Goal: Task Accomplishment & Management: Use online tool/utility

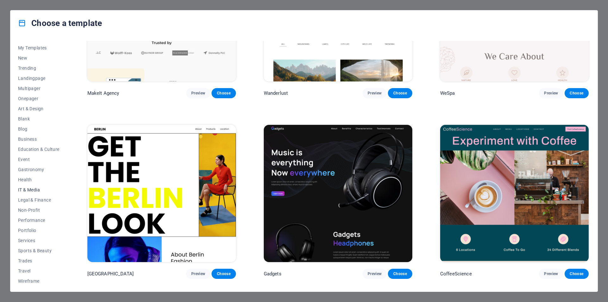
scroll to position [10, 0]
click at [28, 188] on span "IT & Media" at bounding box center [38, 187] width 41 height 5
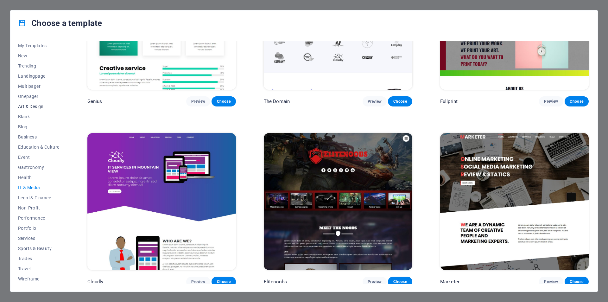
click at [24, 104] on span "Art & Design" at bounding box center [38, 106] width 41 height 5
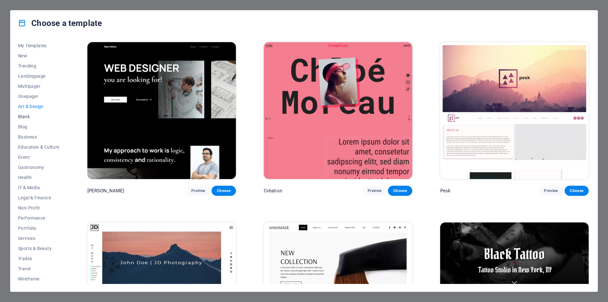
click at [24, 116] on span "Blank" at bounding box center [38, 116] width 41 height 5
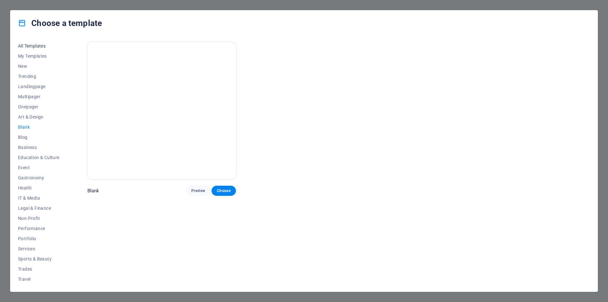
click at [28, 47] on span "All Templates" at bounding box center [38, 45] width 41 height 5
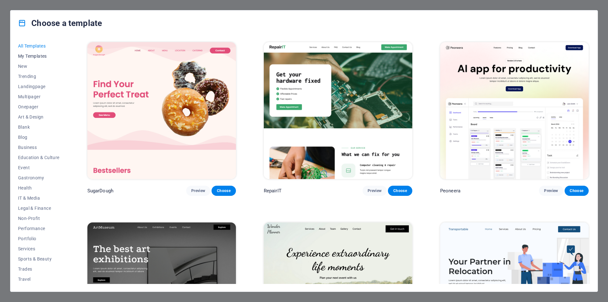
click at [28, 58] on span "My Templates" at bounding box center [38, 55] width 41 height 5
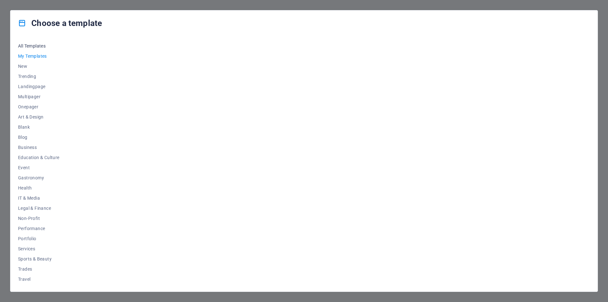
click at [33, 46] on span "All Templates" at bounding box center [38, 45] width 41 height 5
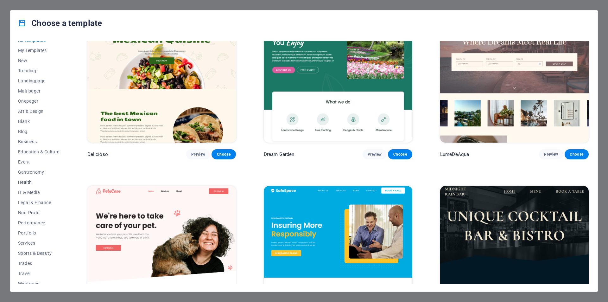
scroll to position [10, 0]
click at [30, 283] on button "Wireframe" at bounding box center [38, 278] width 41 height 10
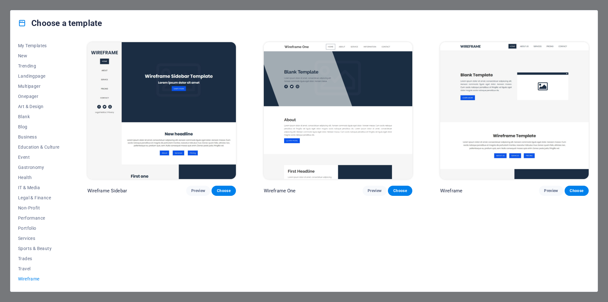
click at [339, 80] on img at bounding box center [338, 110] width 148 height 137
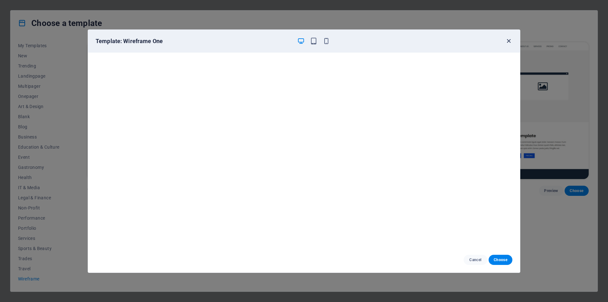
click at [509, 41] on icon "button" at bounding box center [508, 40] width 7 height 7
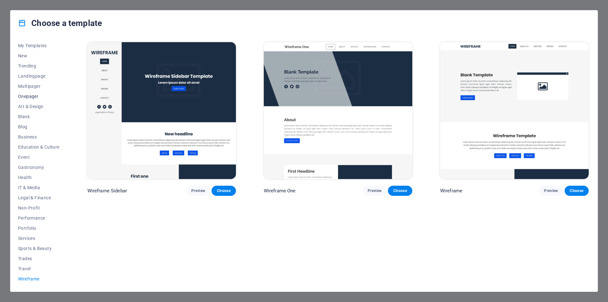
click at [30, 98] on span "Onepager" at bounding box center [38, 96] width 41 height 5
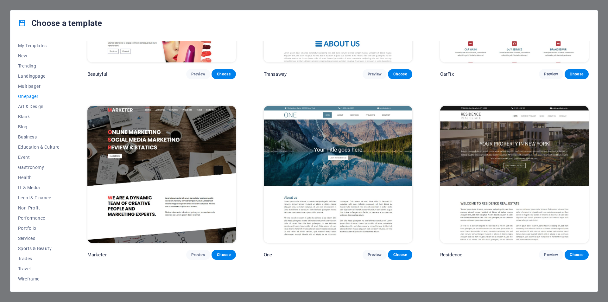
scroll to position [3500, 0]
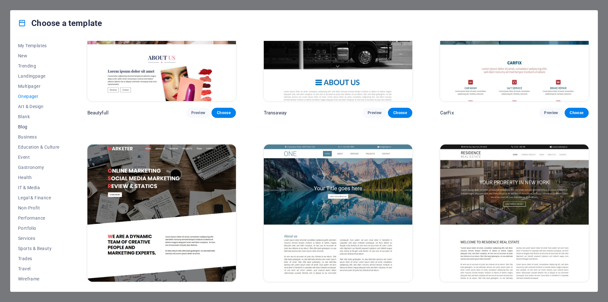
click at [29, 127] on span "Blog" at bounding box center [38, 126] width 41 height 5
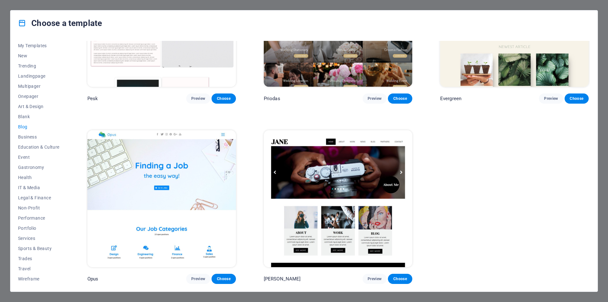
scroll to position [1167, 0]
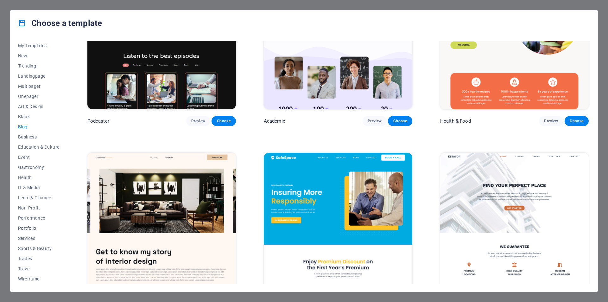
click at [30, 226] on span "Portfolio" at bounding box center [38, 227] width 41 height 5
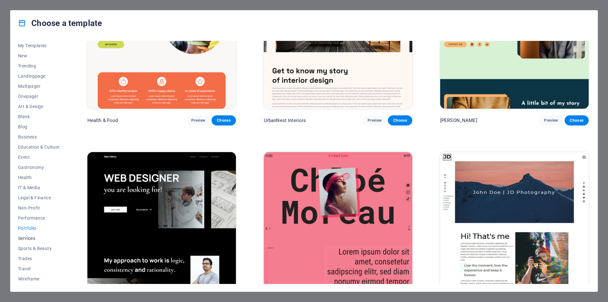
click at [25, 238] on span "Services" at bounding box center [38, 237] width 41 height 5
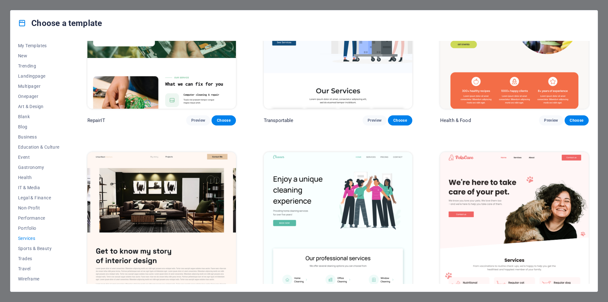
scroll to position [0, 0]
drag, startPoint x: 44, startPoint y: 43, endPoint x: 49, endPoint y: 47, distance: 6.1
click at [49, 47] on button "All Templates" at bounding box center [38, 46] width 41 height 10
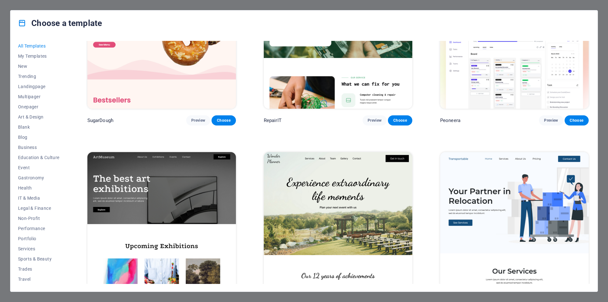
scroll to position [788, 0]
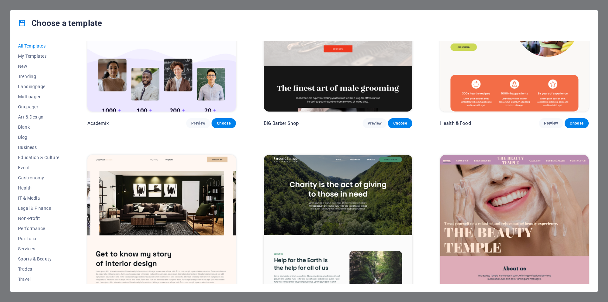
click at [49, 47] on span "All Templates" at bounding box center [38, 45] width 41 height 5
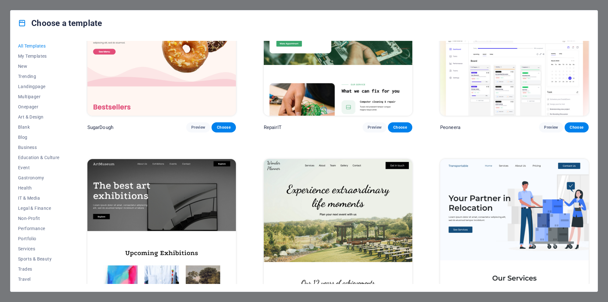
scroll to position [0, 0]
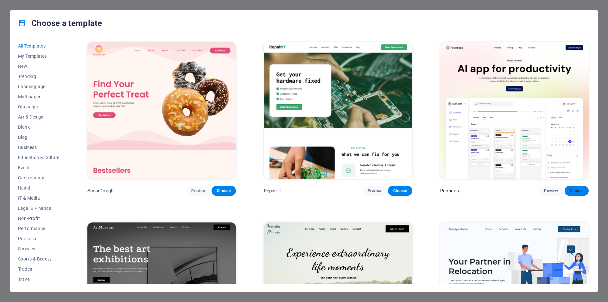
click at [574, 190] on span "Choose" at bounding box center [576, 190] width 14 height 5
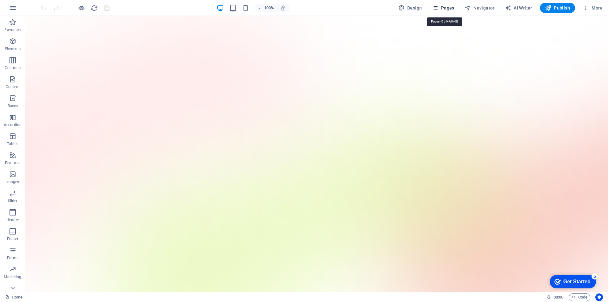
click at [438, 9] on icon "button" at bounding box center [435, 8] width 6 height 6
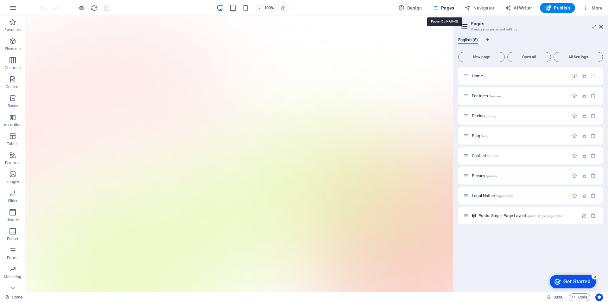
click at [440, 6] on span "Pages" at bounding box center [443, 8] width 22 height 6
click at [600, 27] on icon at bounding box center [601, 26] width 4 height 5
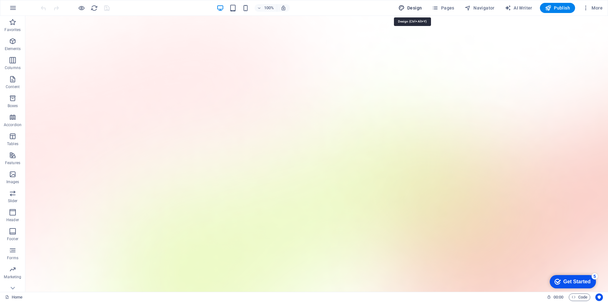
click at [410, 8] on span "Design" at bounding box center [410, 8] width 24 height 6
select select "600"
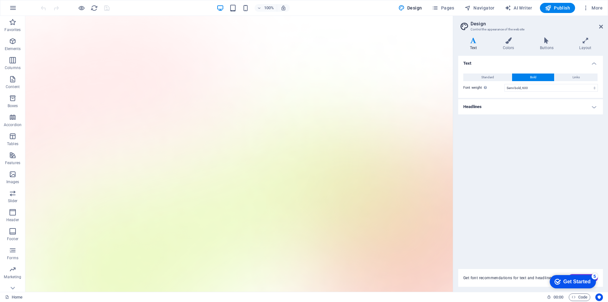
click at [604, 25] on aside "Design Control the appearance of the website Variants Text Colors Buttons Layou…" at bounding box center [530, 154] width 155 height 276
click at [602, 28] on icon at bounding box center [601, 26] width 4 height 5
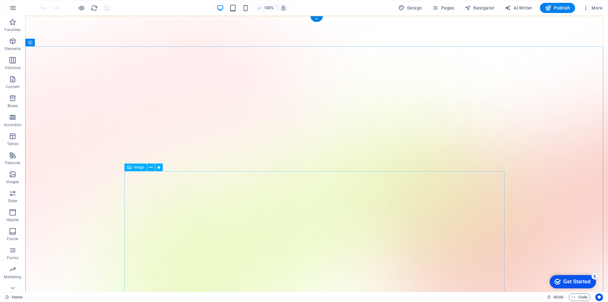
drag, startPoint x: 50, startPoint y: 28, endPoint x: 402, endPoint y: 199, distance: 391.5
click at [16, 6] on icon "button" at bounding box center [13, 8] width 8 height 8
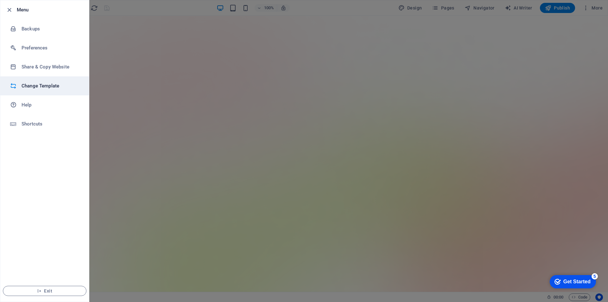
click at [56, 90] on li "Change Template" at bounding box center [44, 85] width 89 height 19
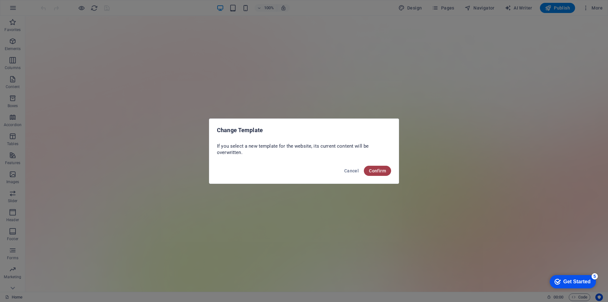
click at [384, 172] on span "Confirm" at bounding box center [377, 170] width 17 height 5
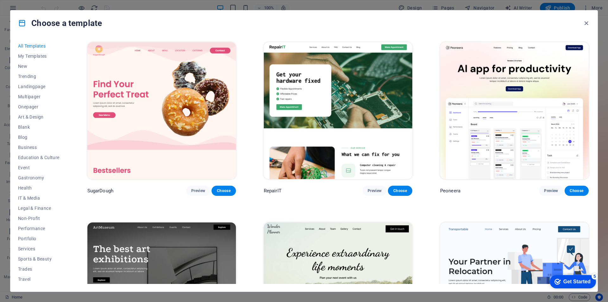
scroll to position [9600, 0]
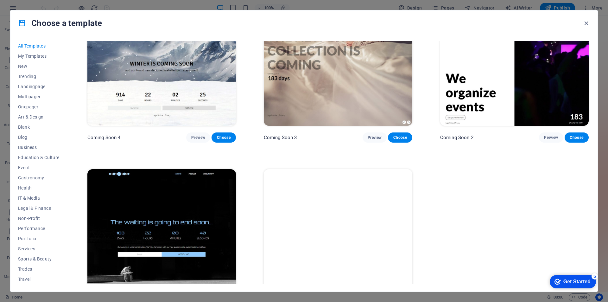
click at [572, 279] on div "Get Started" at bounding box center [576, 281] width 27 height 6
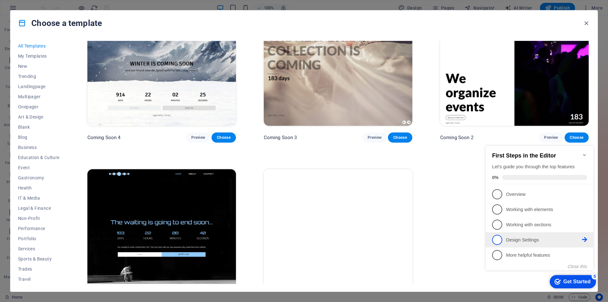
click at [496, 240] on span "4" at bounding box center [497, 239] width 10 height 10
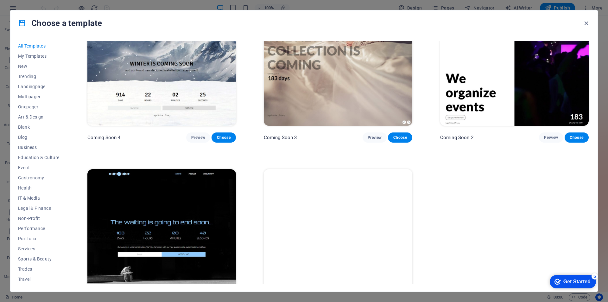
click at [568, 279] on div "Get Started" at bounding box center [576, 281] width 27 height 6
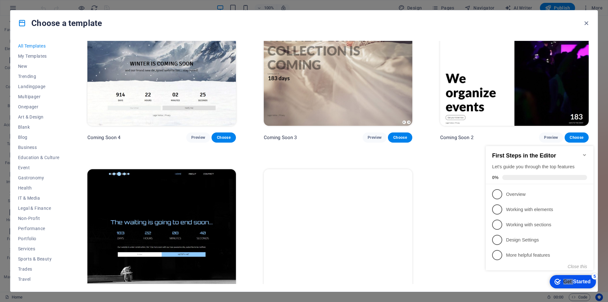
click at [568, 279] on div "Get Started" at bounding box center [576, 281] width 27 height 6
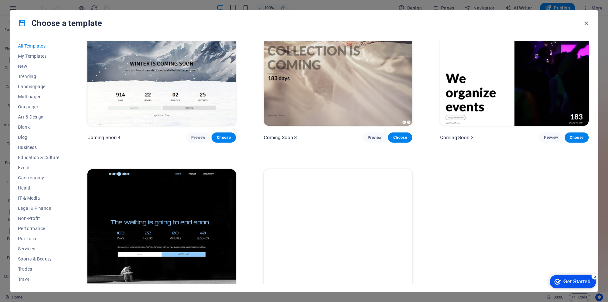
click at [596, 288] on div "checkmark Get Started 5" at bounding box center [572, 281] width 46 height 13
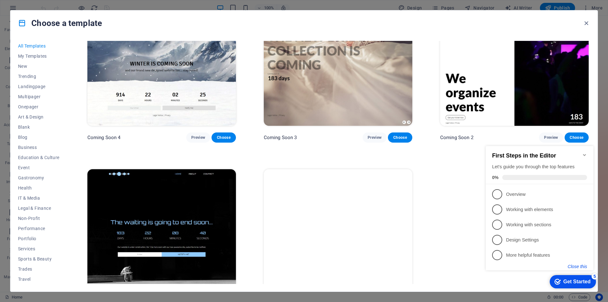
click at [572, 264] on button "Close this" at bounding box center [576, 266] width 19 height 5
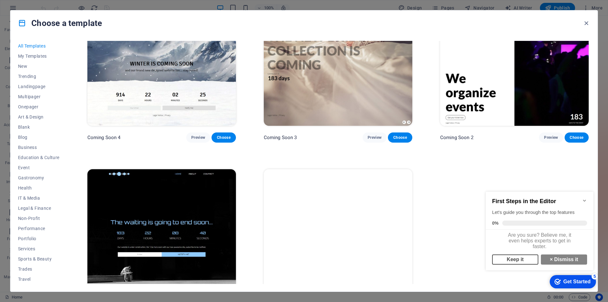
click at [519, 264] on link "Keep it" at bounding box center [515, 259] width 46 height 10
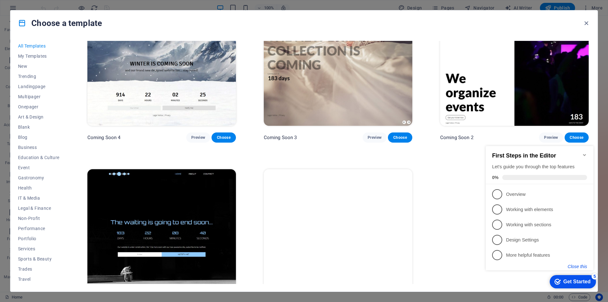
click at [576, 266] on button "Close this" at bounding box center [576, 266] width 19 height 5
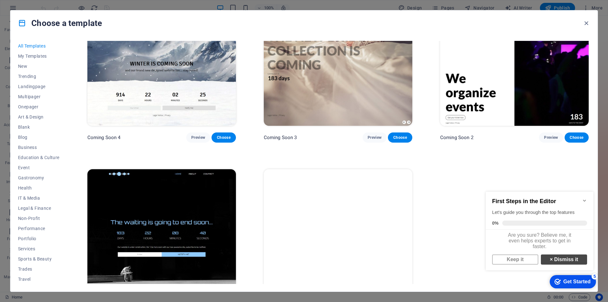
click at [571, 263] on link "× Dismiss it" at bounding box center [563, 259] width 46 height 10
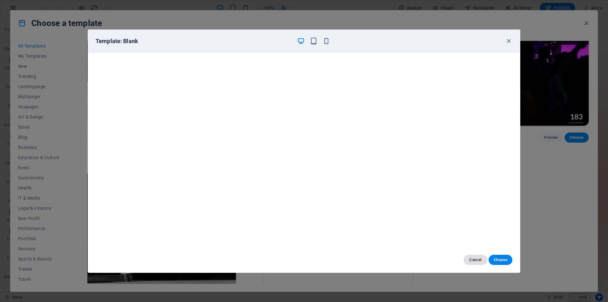
click at [476, 259] on span "Cancel" at bounding box center [475, 259] width 14 height 5
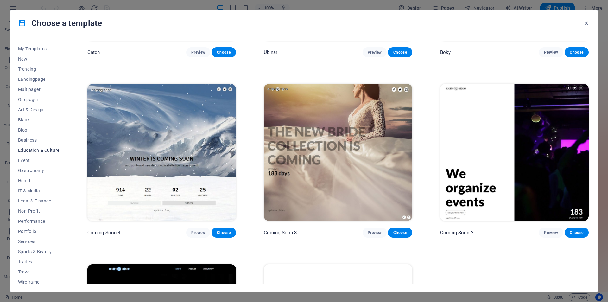
scroll to position [10, 0]
click at [173, 141] on img at bounding box center [161, 152] width 148 height 137
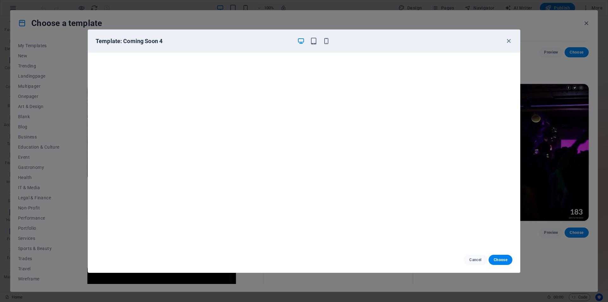
click at [539, 118] on div "Template: Coming Soon 4 Cancel Choose" at bounding box center [304, 151] width 608 height 302
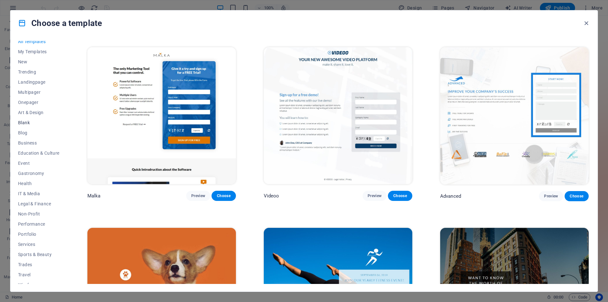
scroll to position [0, 0]
click at [19, 165] on span "Event" at bounding box center [38, 167] width 41 height 5
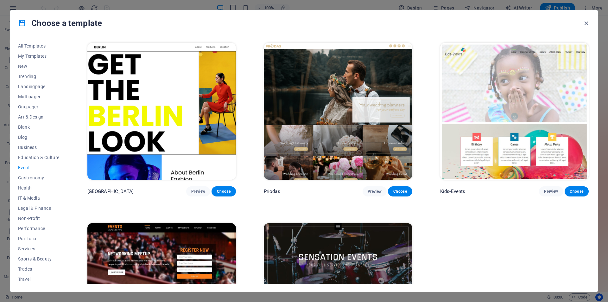
scroll to position [270, 0]
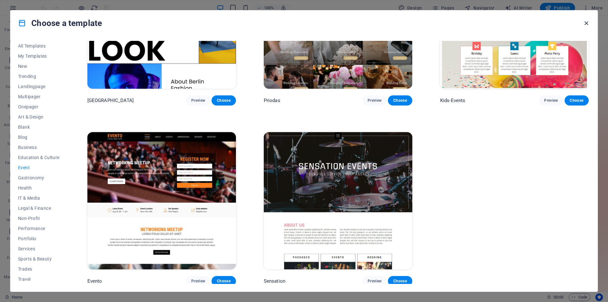
click at [584, 23] on icon "button" at bounding box center [585, 23] width 7 height 7
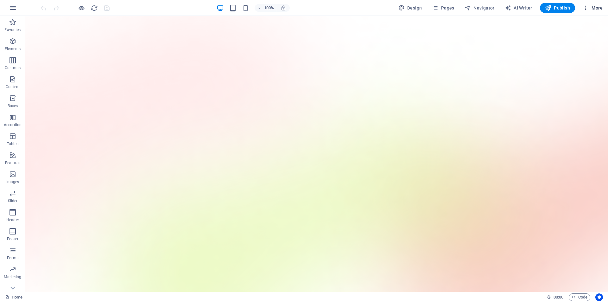
click at [593, 3] on button "More" at bounding box center [592, 8] width 25 height 10
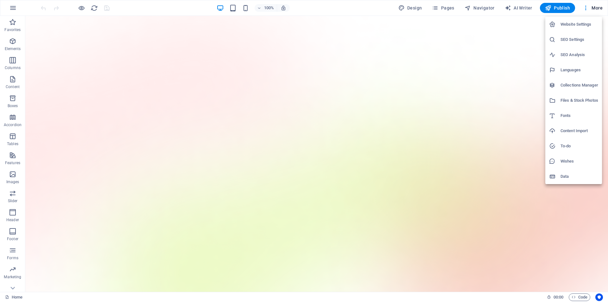
click at [578, 24] on h6 "Website Settings" at bounding box center [579, 25] width 38 height 8
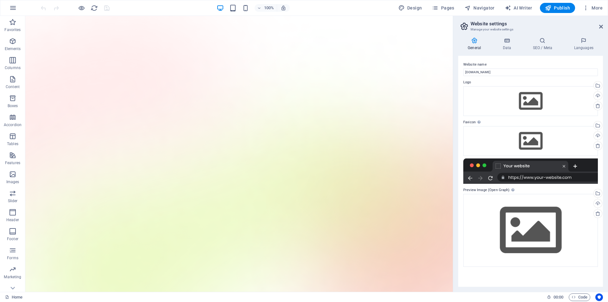
click at [575, 165] on div at bounding box center [530, 170] width 134 height 25
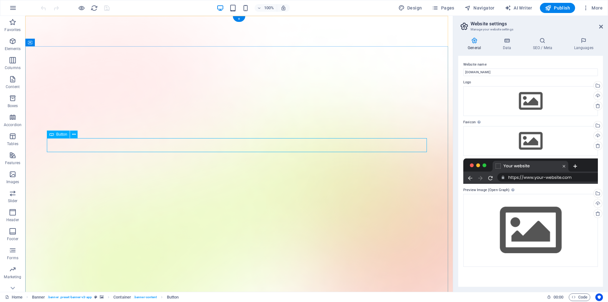
click at [58, 135] on span "Button" at bounding box center [61, 134] width 11 height 4
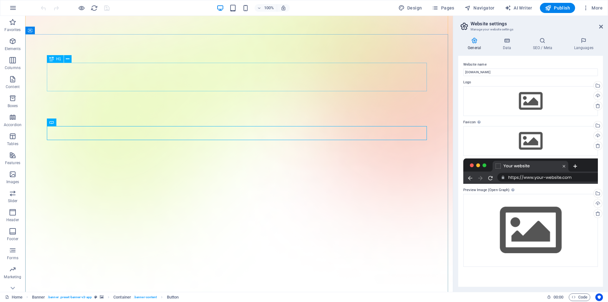
scroll to position [158, 0]
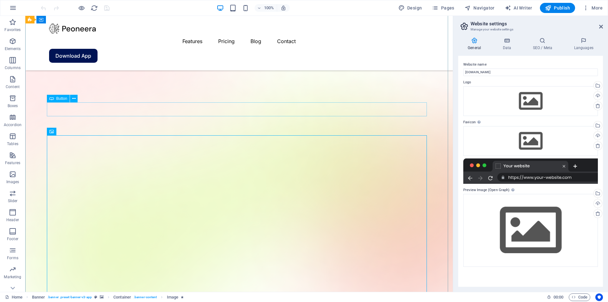
scroll to position [0, 0]
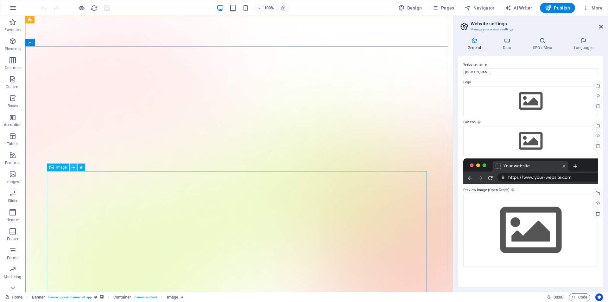
click at [71, 166] on button at bounding box center [74, 167] width 8 height 8
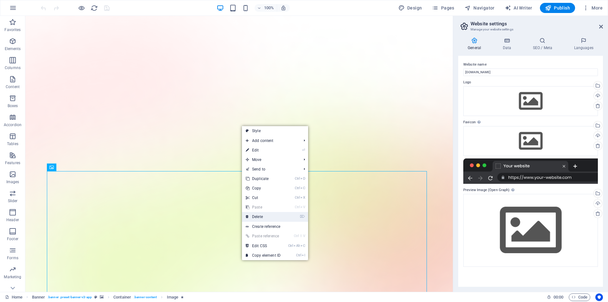
click at [267, 214] on link "⌦ Delete" at bounding box center [263, 216] width 42 height 9
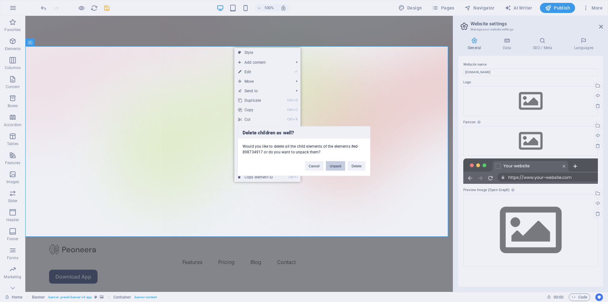
click at [337, 167] on button "Unpack" at bounding box center [335, 165] width 19 height 9
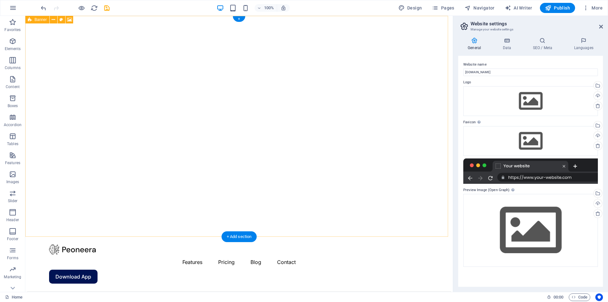
click at [322, 187] on div "Features Pricing Blog Contact Download App Version 2.0 is here AI app for produ…" at bounding box center [238, 204] width 427 height 376
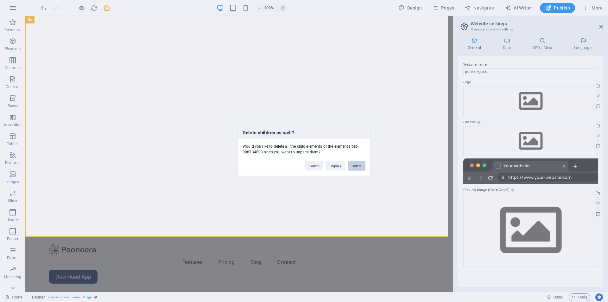
click at [356, 165] on button "Delete" at bounding box center [356, 165] width 18 height 9
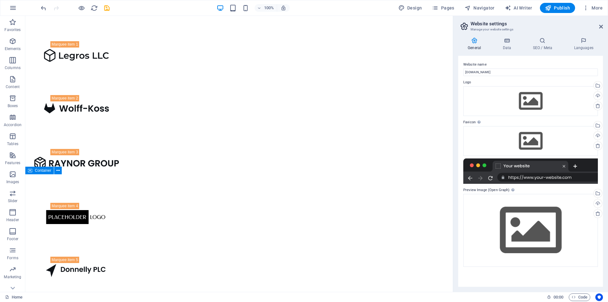
drag, startPoint x: 259, startPoint y: 174, endPoint x: 346, endPoint y: 205, distance: 92.7
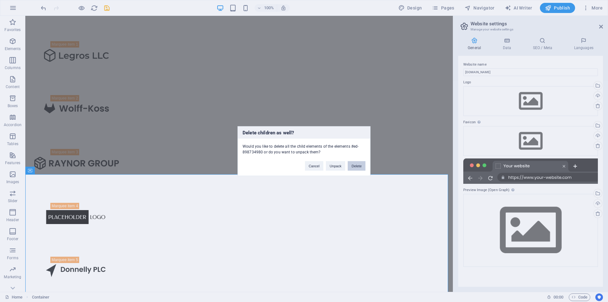
click at [359, 163] on button "Delete" at bounding box center [356, 165] width 18 height 9
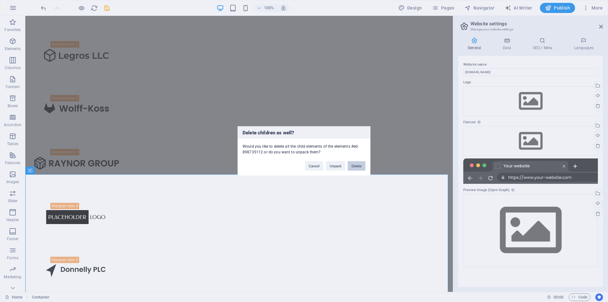
click at [354, 167] on button "Delete" at bounding box center [356, 165] width 18 height 9
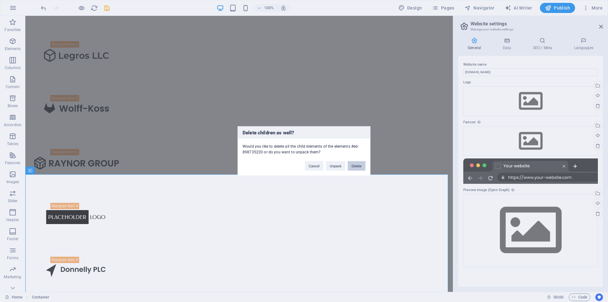
drag, startPoint x: 362, startPoint y: 165, endPoint x: 335, endPoint y: 156, distance: 27.9
click at [362, 165] on button "Delete" at bounding box center [356, 165] width 18 height 9
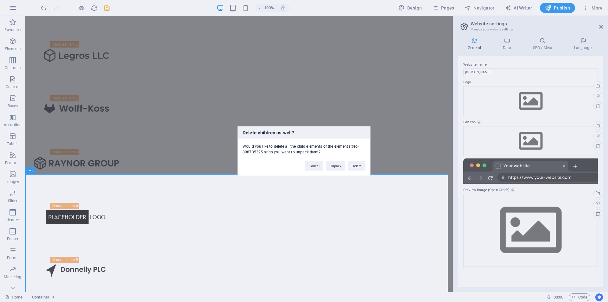
click at [366, 170] on div "Cancel Unpack Delete" at bounding box center [335, 162] width 70 height 16
click at [354, 170] on button "Delete" at bounding box center [356, 165] width 18 height 9
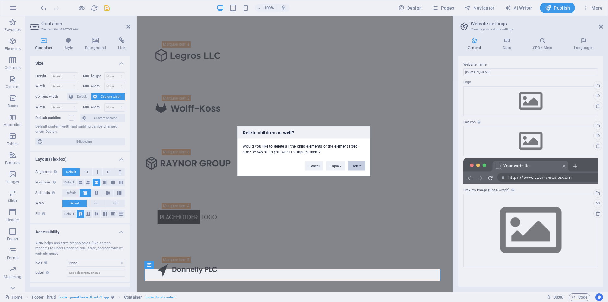
click at [354, 167] on button "Delete" at bounding box center [356, 165] width 18 height 9
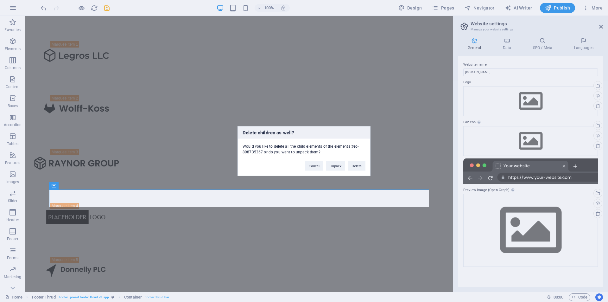
click at [350, 170] on div "Cancel Unpack Delete" at bounding box center [335, 162] width 70 height 16
drag, startPoint x: 353, startPoint y: 167, endPoint x: 328, endPoint y: 152, distance: 29.9
click at [353, 167] on button "Delete" at bounding box center [356, 165] width 18 height 9
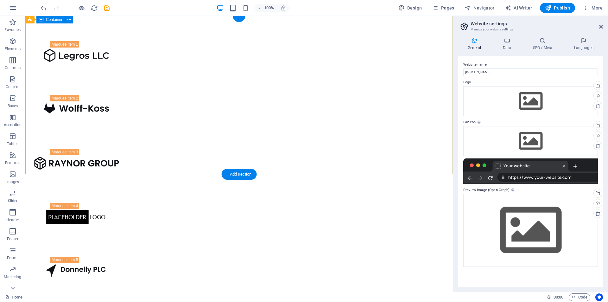
click at [301, 170] on div at bounding box center [238, 244] width 427 height 456
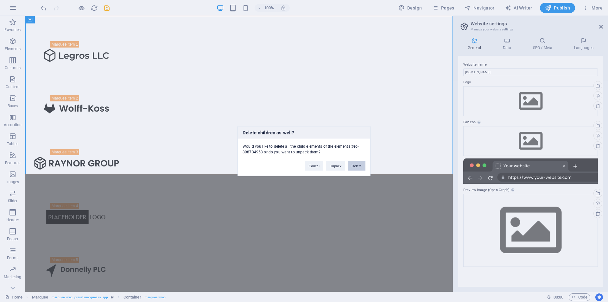
click at [356, 164] on button "Delete" at bounding box center [356, 165] width 18 height 9
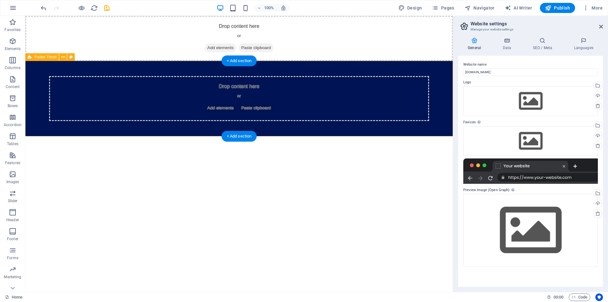
click at [285, 125] on div "Drop content here or Add elements Paste clipboard" at bounding box center [238, 98] width 427 height 75
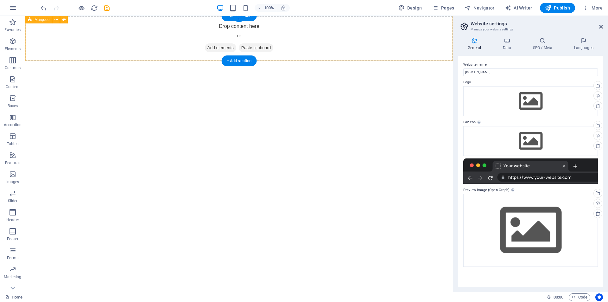
click at [281, 56] on div "Drop content here or Add elements Paste clipboard" at bounding box center [238, 38] width 427 height 45
drag, startPoint x: 601, startPoint y: 28, endPoint x: 576, endPoint y: 11, distance: 30.4
click at [601, 28] on icon at bounding box center [601, 26] width 4 height 5
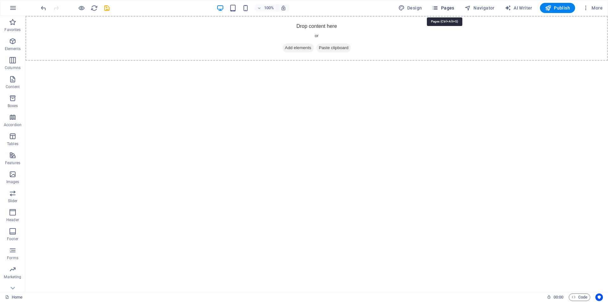
click at [446, 5] on span "Pages" at bounding box center [443, 8] width 22 height 6
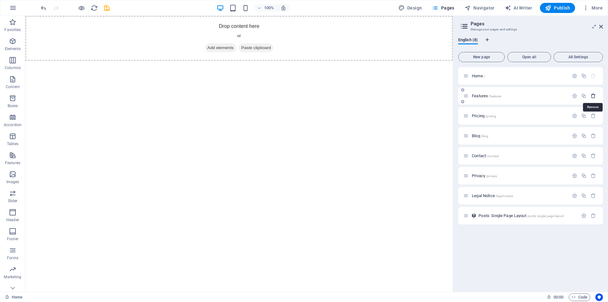
click at [593, 97] on icon "button" at bounding box center [592, 95] width 5 height 5
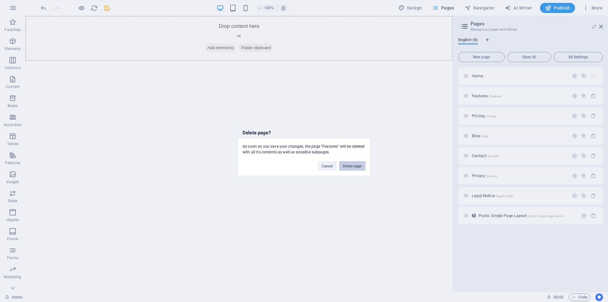
click at [353, 163] on button "Delete page" at bounding box center [352, 165] width 26 height 9
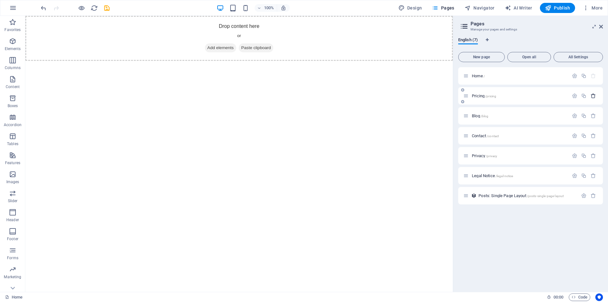
click at [596, 97] on button "button" at bounding box center [592, 95] width 9 height 5
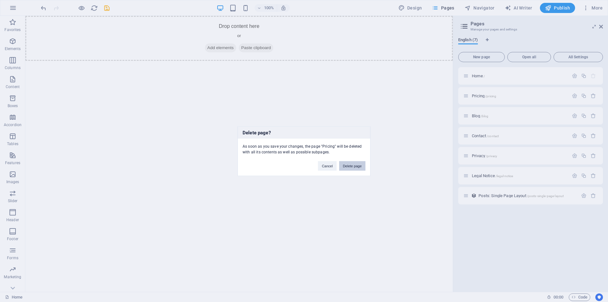
click at [345, 166] on button "Delete page" at bounding box center [352, 165] width 26 height 9
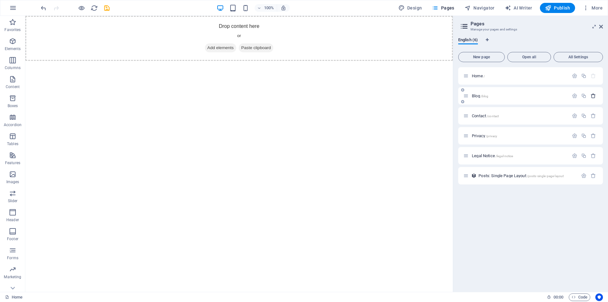
click at [594, 97] on icon "button" at bounding box center [592, 95] width 5 height 5
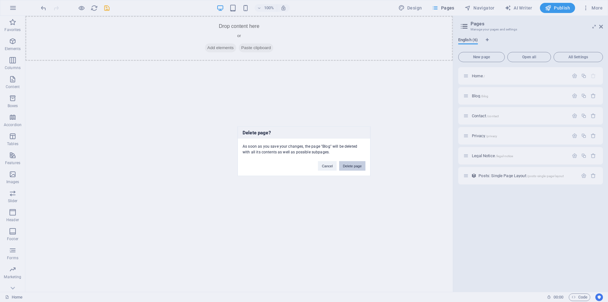
click at [348, 167] on button "Delete page" at bounding box center [352, 165] width 26 height 9
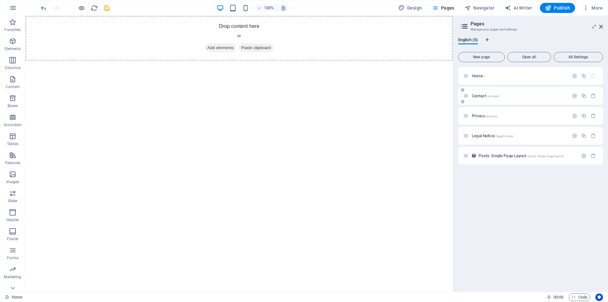
click at [594, 99] on div at bounding box center [584, 95] width 28 height 7
click at [592, 96] on icon "button" at bounding box center [592, 95] width 5 height 5
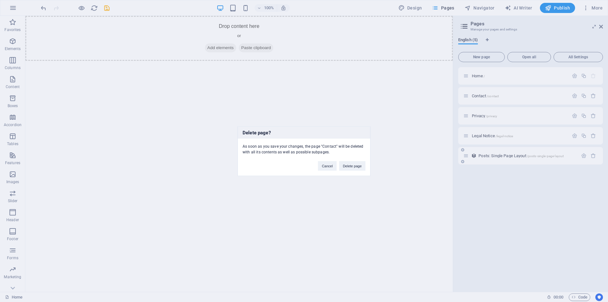
drag, startPoint x: 347, startPoint y: 168, endPoint x: 544, endPoint y: 143, distance: 199.0
click at [348, 167] on button "Delete page" at bounding box center [352, 165] width 26 height 9
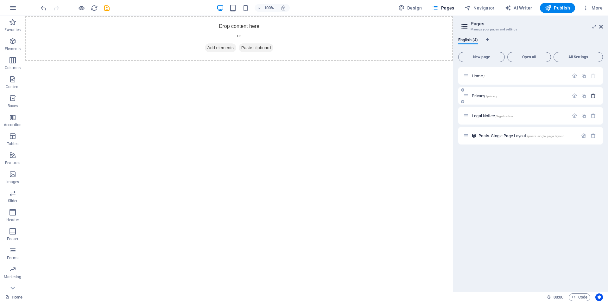
click at [594, 95] on icon "button" at bounding box center [592, 95] width 5 height 5
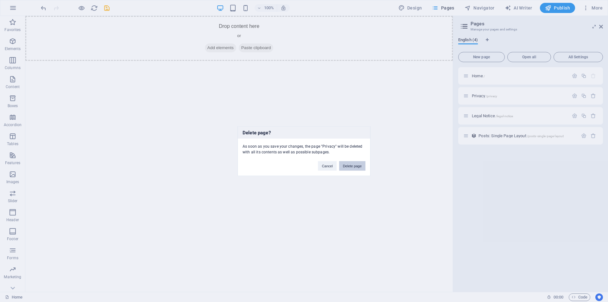
click at [346, 166] on button "Delete page" at bounding box center [352, 165] width 26 height 9
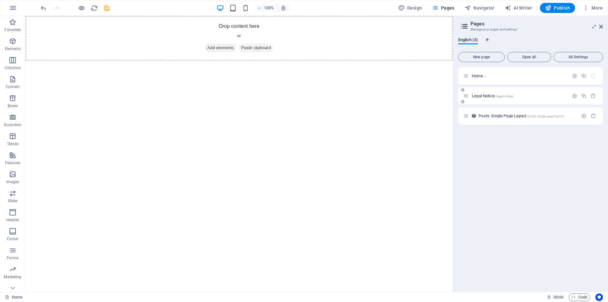
click at [597, 93] on div at bounding box center [584, 95] width 28 height 7
click at [591, 94] on icon "button" at bounding box center [592, 95] width 5 height 5
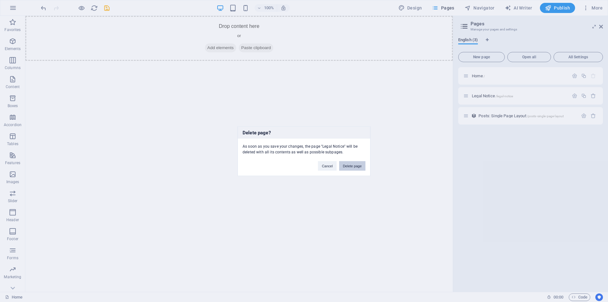
click at [354, 164] on button "Delete page" at bounding box center [352, 165] width 26 height 9
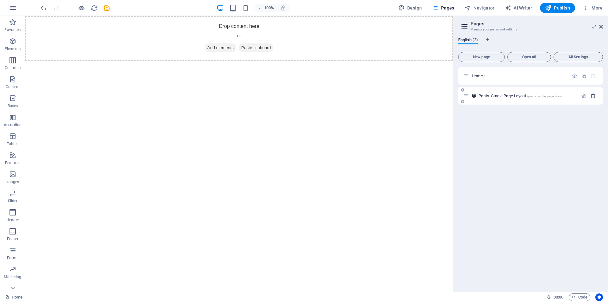
click at [591, 94] on icon "button" at bounding box center [592, 95] width 5 height 5
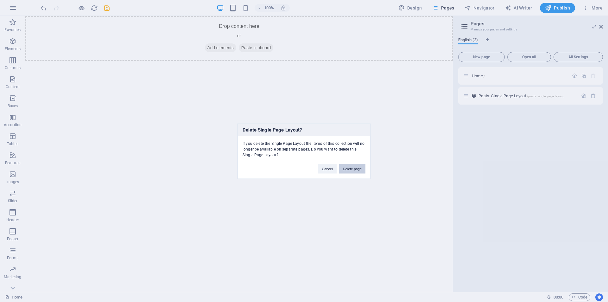
drag, startPoint x: 355, startPoint y: 169, endPoint x: 327, endPoint y: 146, distance: 36.7
click at [355, 169] on button "Delete page" at bounding box center [352, 168] width 26 height 9
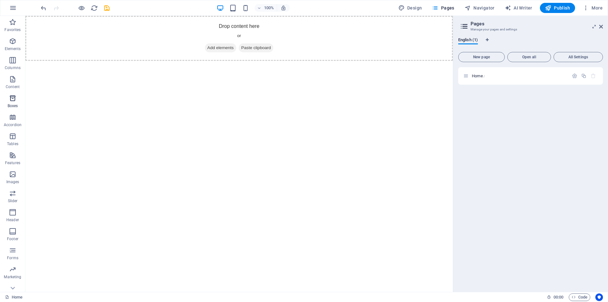
click at [14, 105] on p "Boxes" at bounding box center [13, 105] width 10 height 5
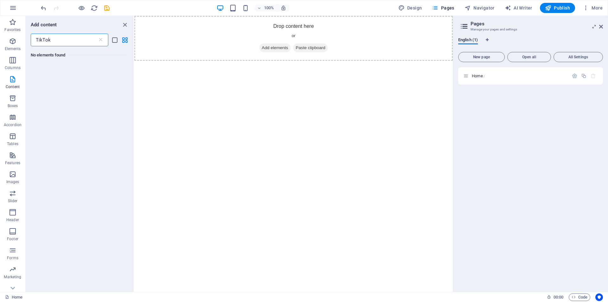
type input "TikTok"
click at [103, 36] on div "TikTok ​" at bounding box center [70, 40] width 78 height 13
click at [102, 38] on icon at bounding box center [100, 40] width 6 height 6
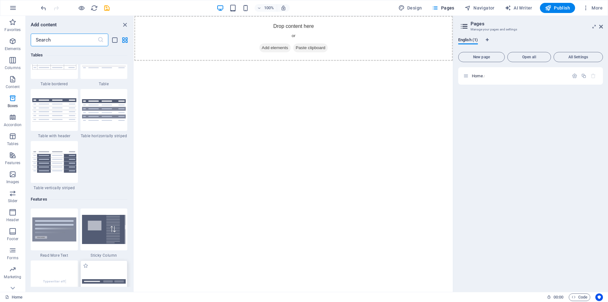
scroll to position [2437, 0]
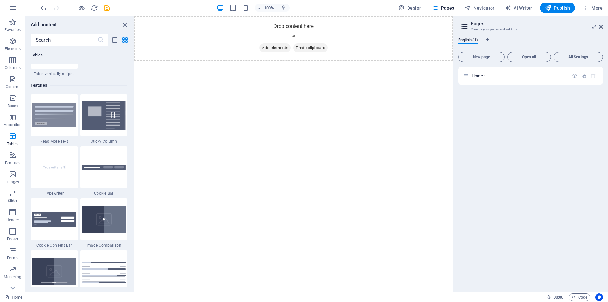
drag, startPoint x: 132, startPoint y: 144, endPoint x: 133, endPoint y: 154, distance: 10.8
click at [133, 154] on div "Favorites 1 Star Headline 1 Star Container Elements 1 Star Headline 1 Star Text…" at bounding box center [80, 166] width 108 height 240
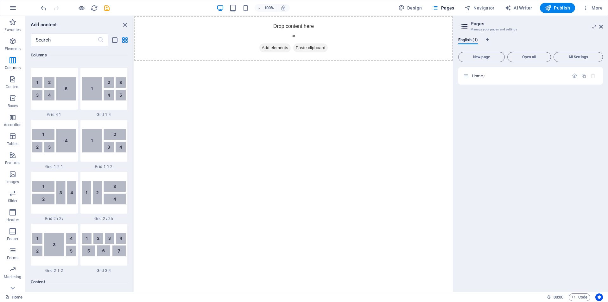
drag, startPoint x: 133, startPoint y: 144, endPoint x: 0, endPoint y: 69, distance: 152.5
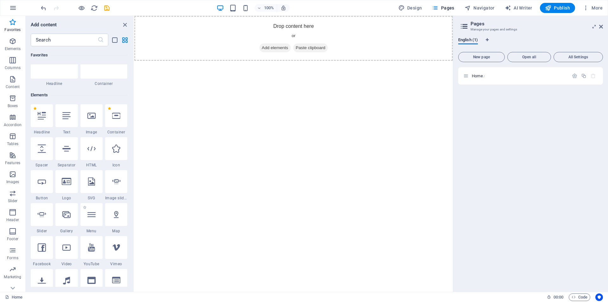
scroll to position [0, 0]
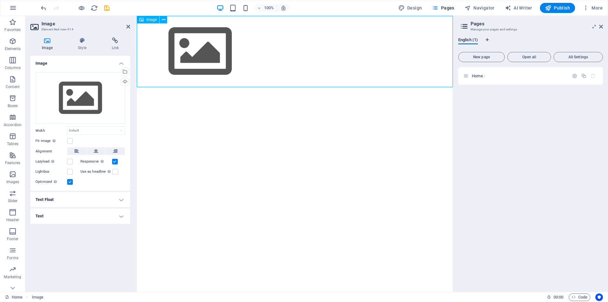
click at [197, 43] on figure at bounding box center [295, 51] width 316 height 71
click at [199, 42] on figure at bounding box center [295, 51] width 316 height 71
click at [199, 48] on figure at bounding box center [295, 51] width 316 height 71
click at [168, 20] on div "Image" at bounding box center [154, 20] width 34 height 8
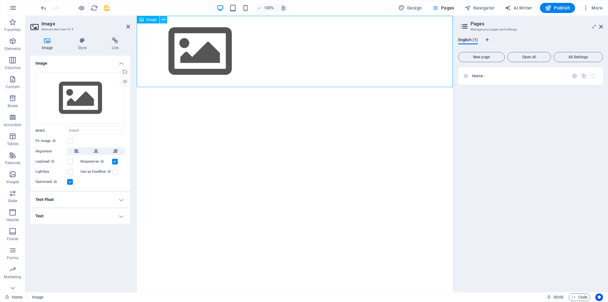
click at [165, 20] on button at bounding box center [163, 20] width 8 height 8
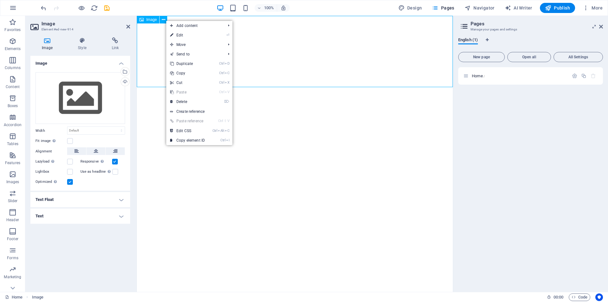
click at [150, 19] on span "Image" at bounding box center [151, 20] width 10 height 4
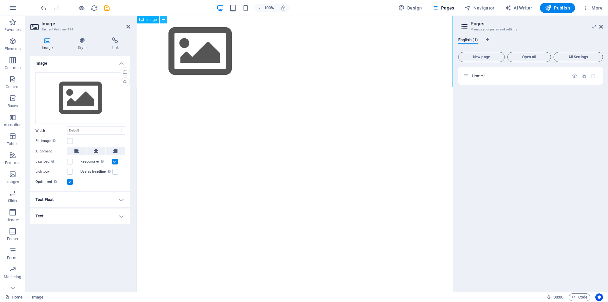
click at [165, 21] on button at bounding box center [163, 20] width 8 height 8
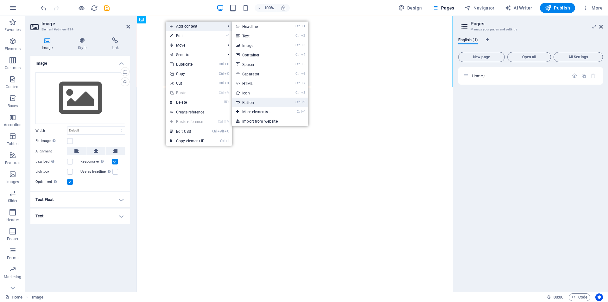
click at [270, 101] on link "Ctrl 9 Button" at bounding box center [258, 101] width 52 height 9
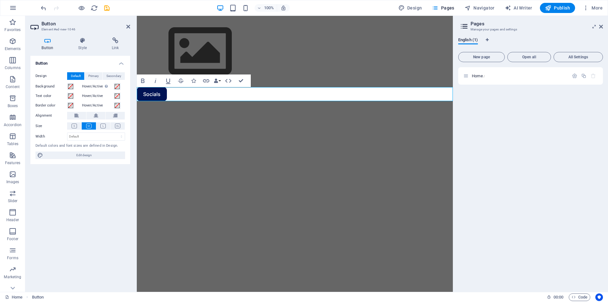
click at [200, 101] on html "Skip to main content Socials" at bounding box center [295, 58] width 316 height 85
click at [347, 66] on figure at bounding box center [295, 51] width 316 height 71
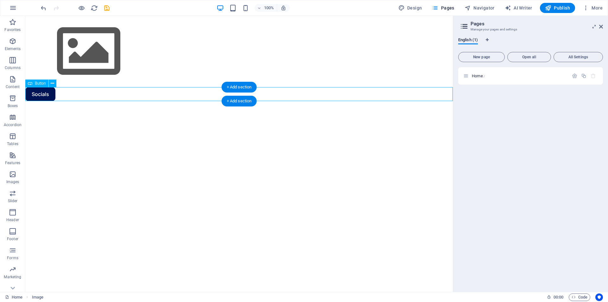
drag, startPoint x: 42, startPoint y: 99, endPoint x: 85, endPoint y: 96, distance: 43.8
click at [84, 96] on div "Socials" at bounding box center [238, 94] width 427 height 14
drag, startPoint x: 62, startPoint y: 98, endPoint x: 62, endPoint y: 120, distance: 22.2
drag, startPoint x: 41, startPoint y: 94, endPoint x: 73, endPoint y: 101, distance: 32.9
click at [73, 101] on html "Skip to main content Socials" at bounding box center [238, 58] width 427 height 85
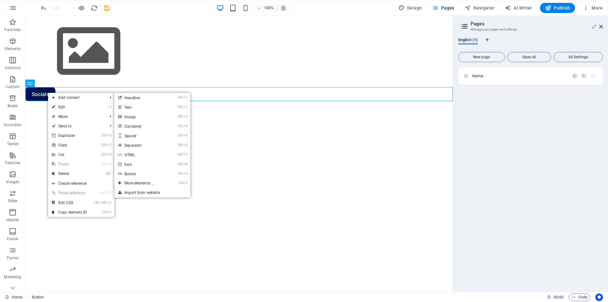
click at [280, 101] on html "Skip to main content Socials" at bounding box center [238, 58] width 427 height 85
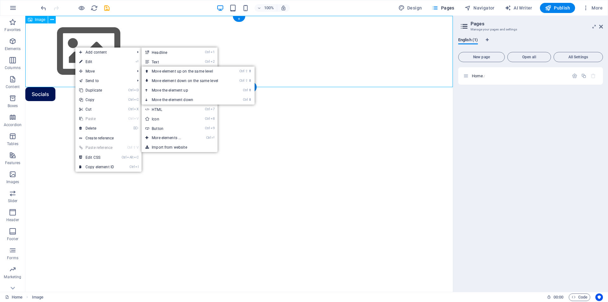
click at [66, 34] on figure at bounding box center [238, 51] width 427 height 71
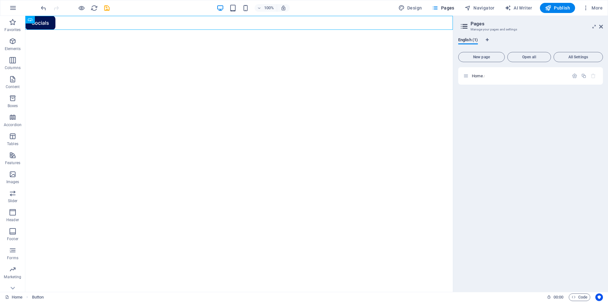
drag, startPoint x: 87, startPoint y: 24, endPoint x: 110, endPoint y: 43, distance: 29.3
click at [106, 30] on html "Skip to main content Socials" at bounding box center [238, 23] width 427 height 14
click at [142, 27] on div "Socials" at bounding box center [238, 23] width 427 height 14
click at [31, 27] on link "Socials" at bounding box center [40, 23] width 30 height 14
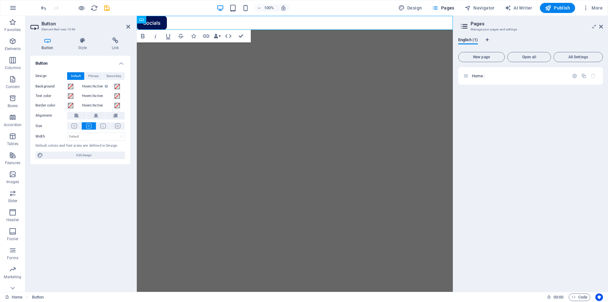
click at [201, 30] on html "Skip to main content Socials" at bounding box center [295, 23] width 316 height 14
click at [603, 28] on aside "Pages Manage your pages and settings English (1) New page Open all All Settings…" at bounding box center [530, 154] width 155 height 276
